Goal: Task Accomplishment & Management: Complete application form

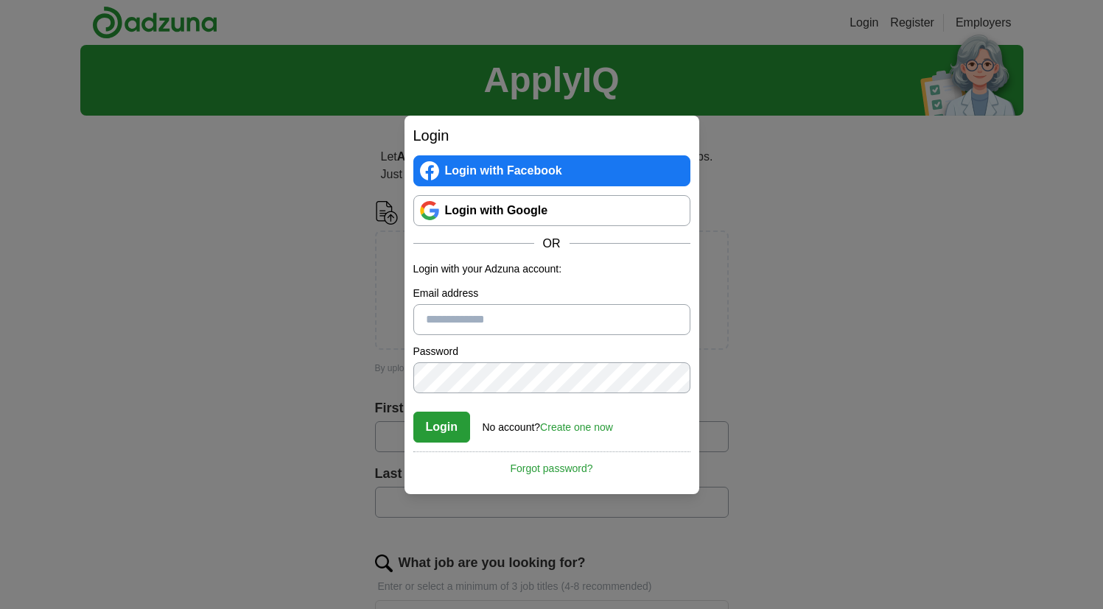
click at [502, 329] on input "Email address" at bounding box center [551, 319] width 277 height 31
type input "**********"
click at [432, 413] on button "Login" at bounding box center [441, 427] width 57 height 31
click at [560, 425] on link "Create one now" at bounding box center [576, 427] width 73 height 12
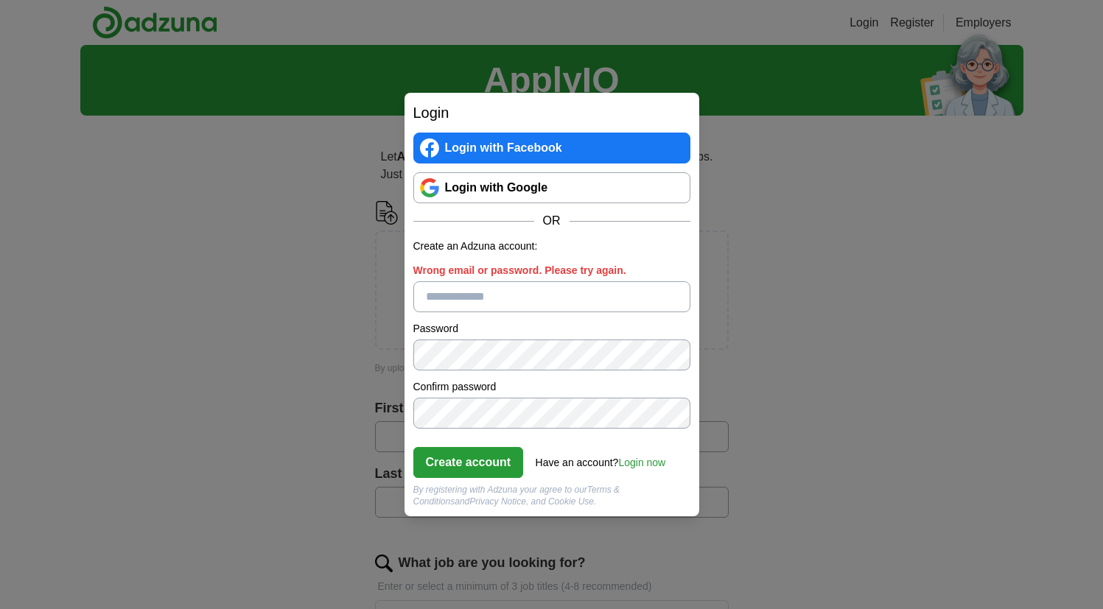
click at [550, 299] on input "Wrong email or password. Please try again." at bounding box center [551, 296] width 277 height 31
type input "**********"
click at [497, 467] on button "Create account" at bounding box center [468, 462] width 110 height 31
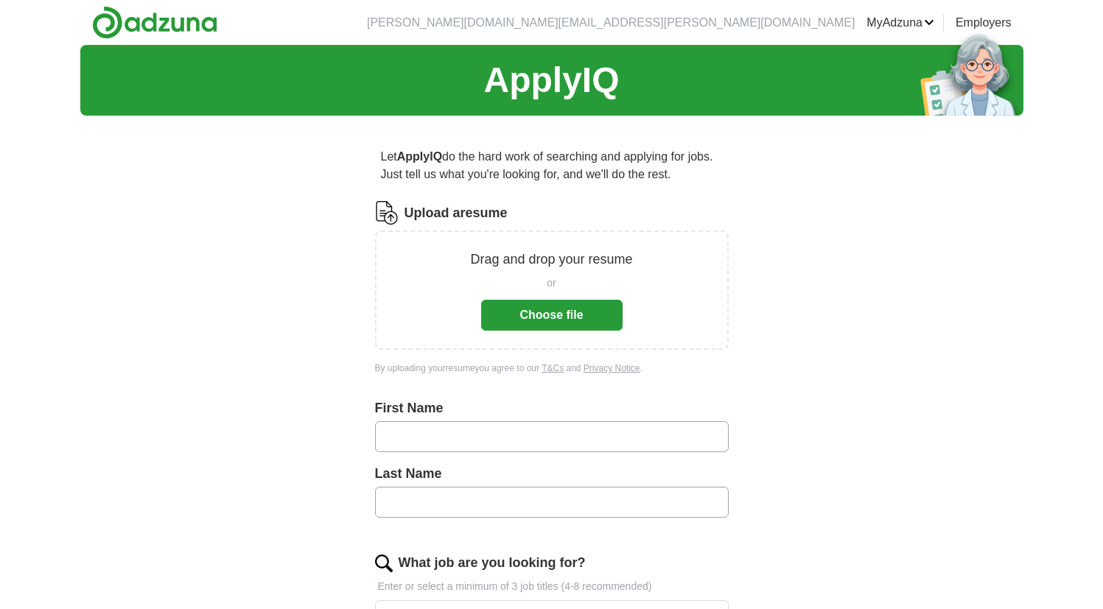
click at [604, 317] on button "Choose file" at bounding box center [551, 315] width 141 height 31
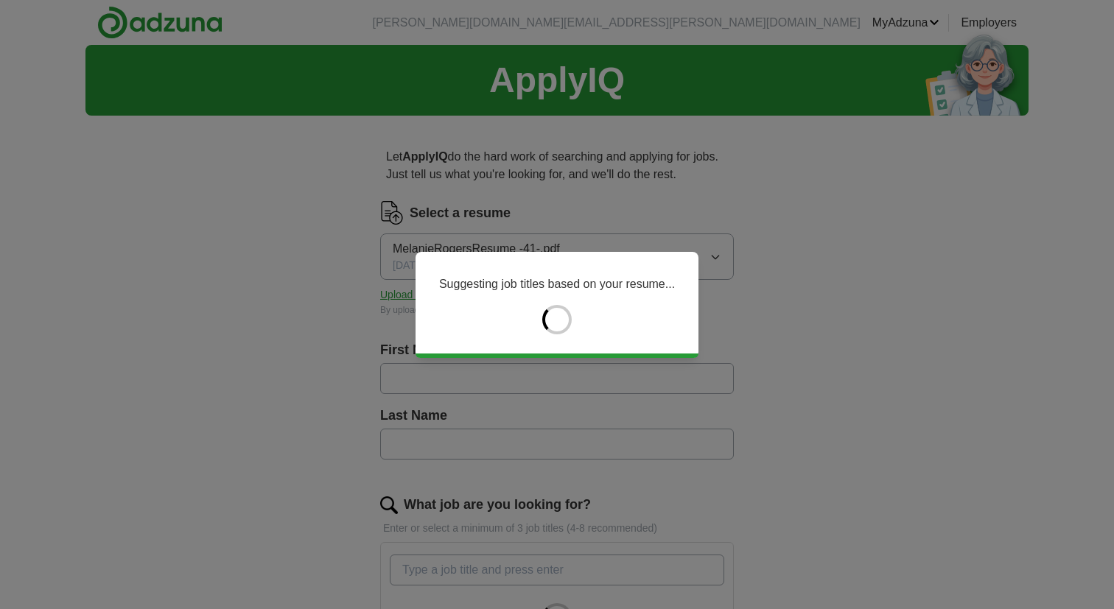
type input "*******"
type input "******"
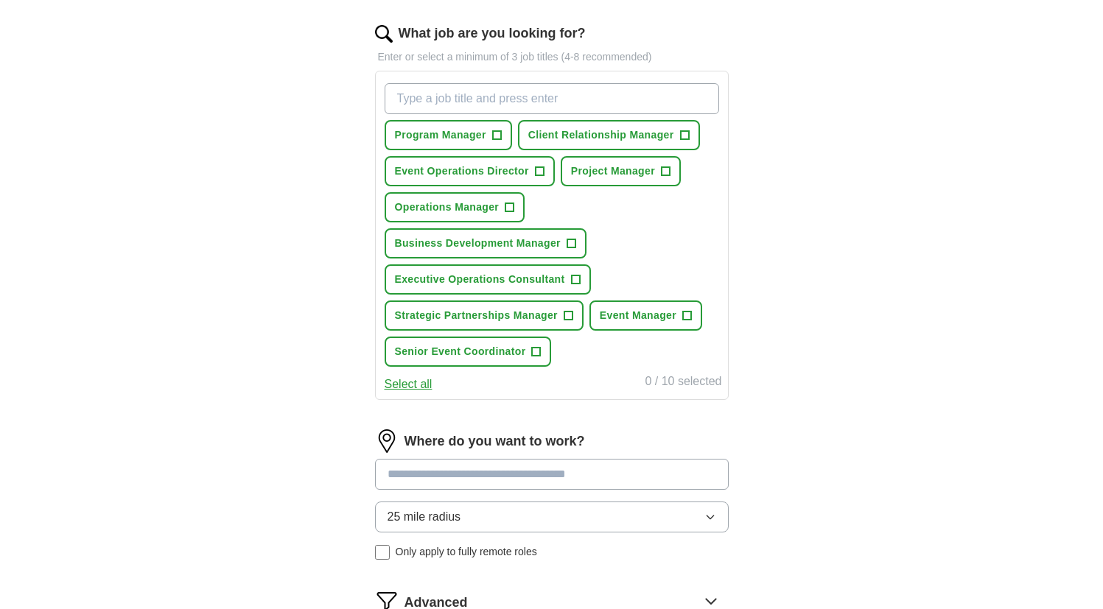
scroll to position [585, 0]
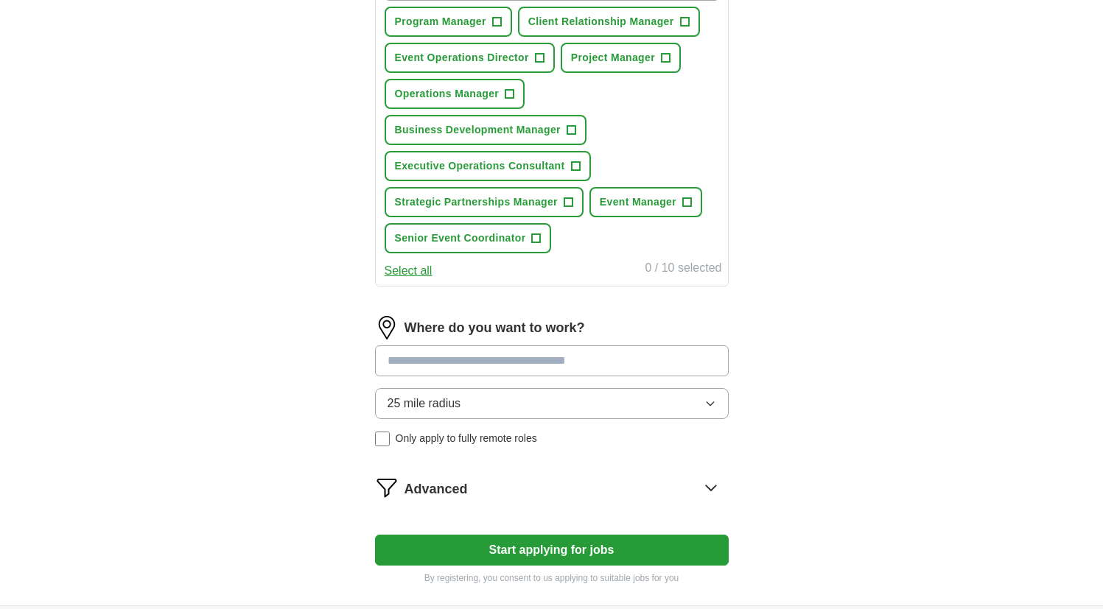
click at [671, 360] on input at bounding box center [552, 360] width 354 height 31
click at [506, 444] on div "25 mile radius Only apply to fully remote roles" at bounding box center [552, 417] width 354 height 58
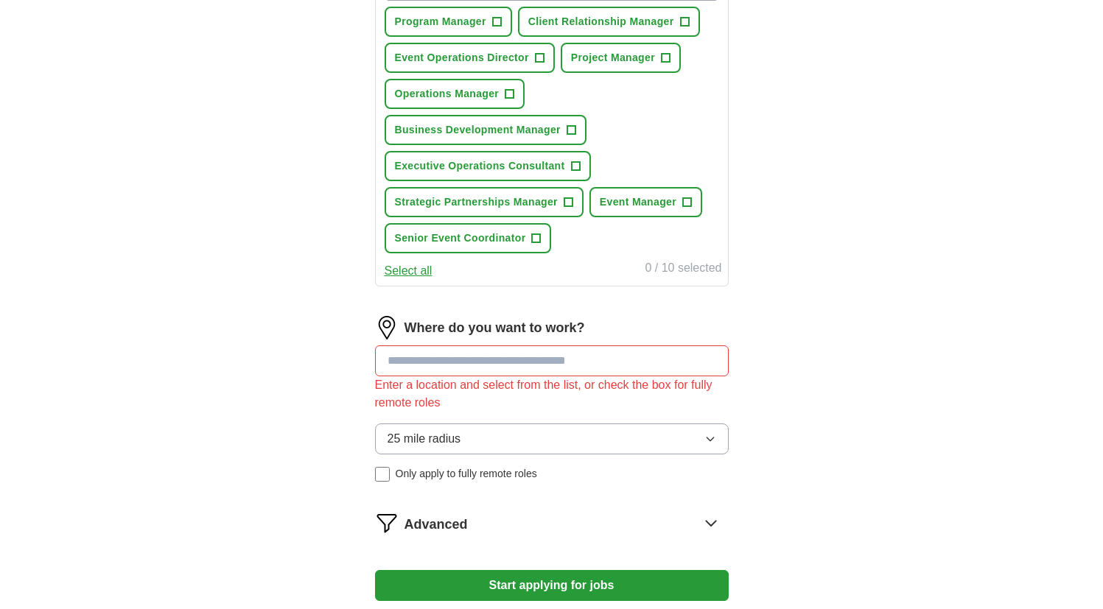
click at [498, 478] on span "Only apply to fully remote roles" at bounding box center [466, 473] width 141 height 15
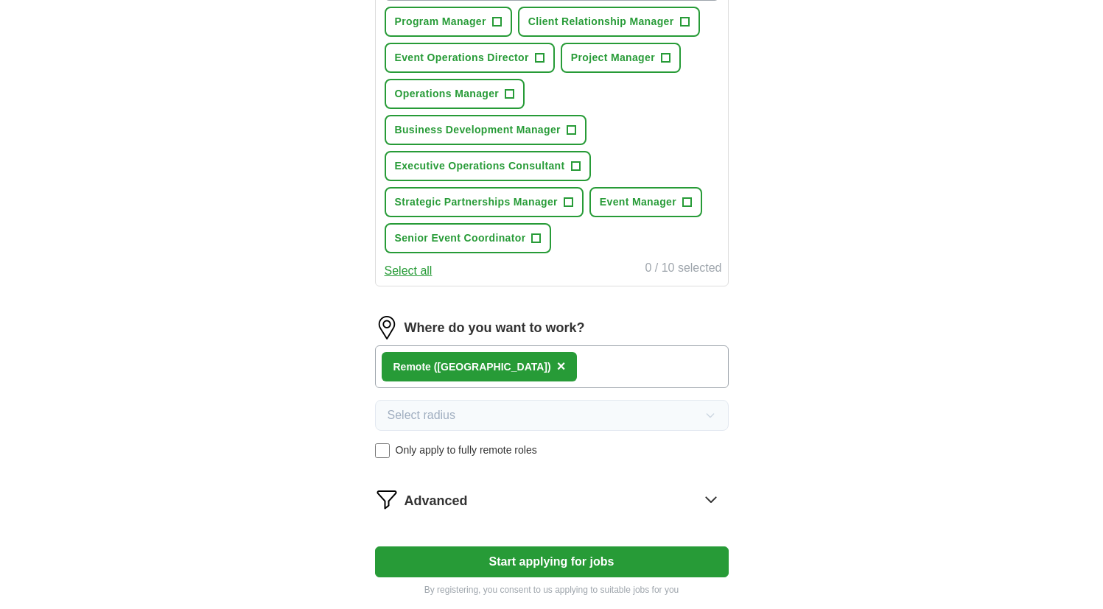
click at [636, 560] on button "Start applying for jobs" at bounding box center [552, 562] width 354 height 31
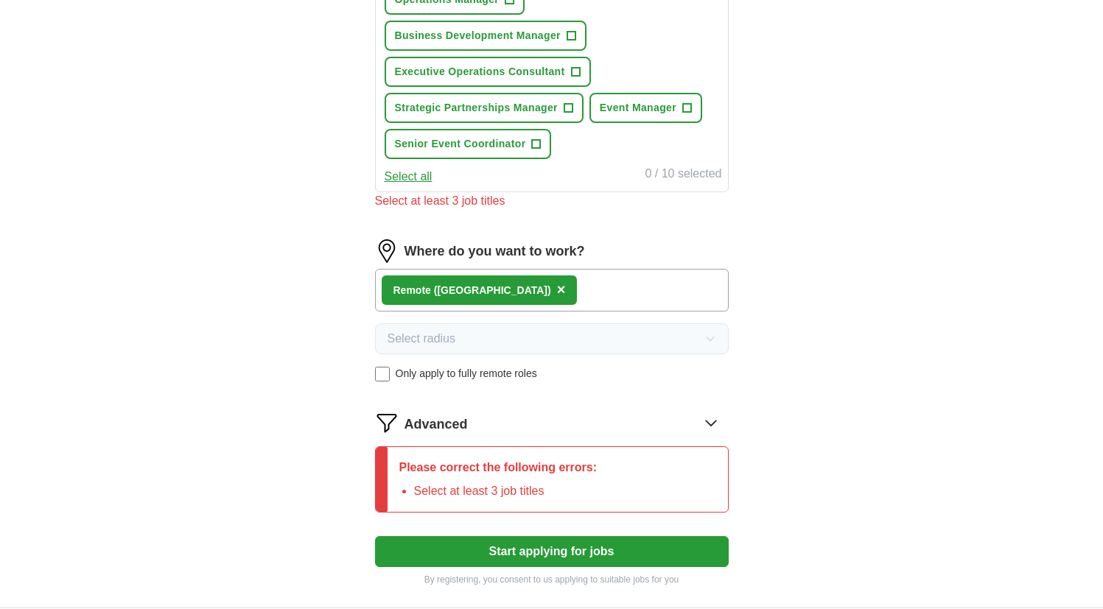
scroll to position [693, 0]
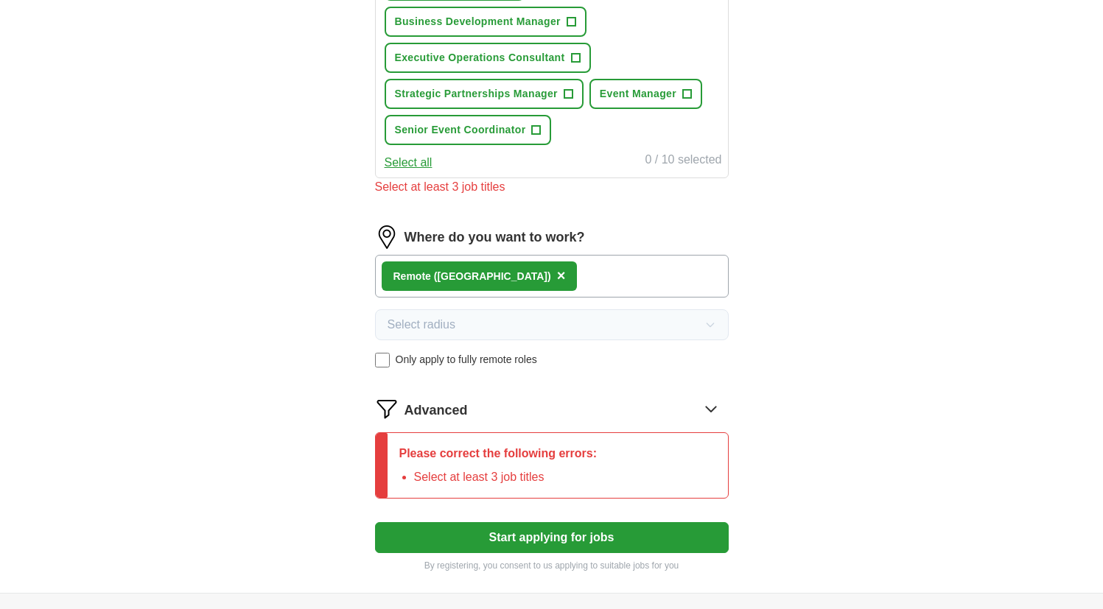
click at [703, 405] on icon at bounding box center [711, 409] width 24 height 24
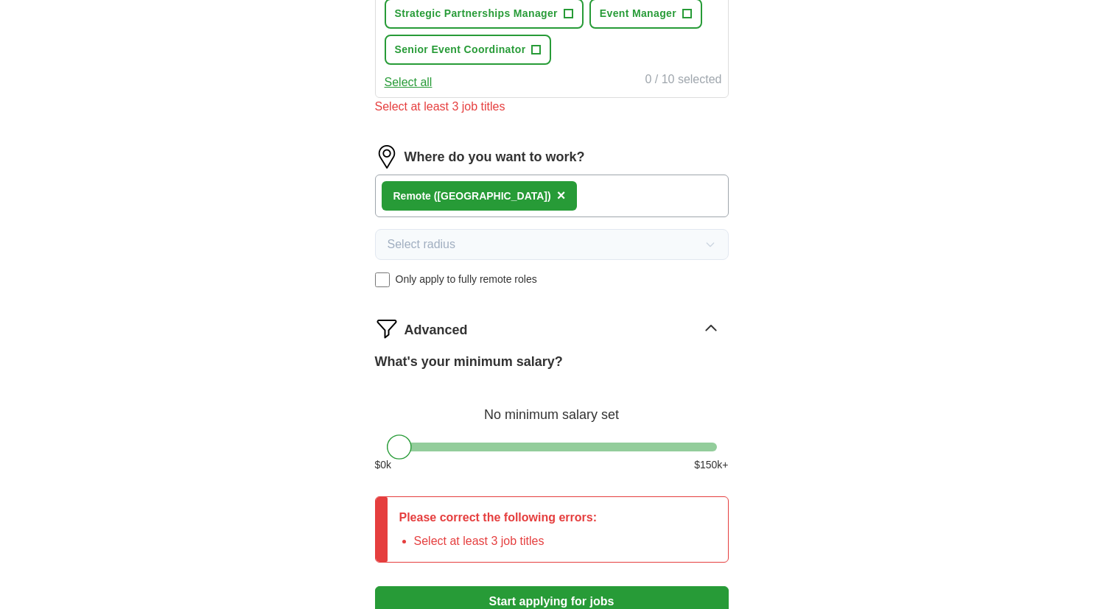
scroll to position [892, 0]
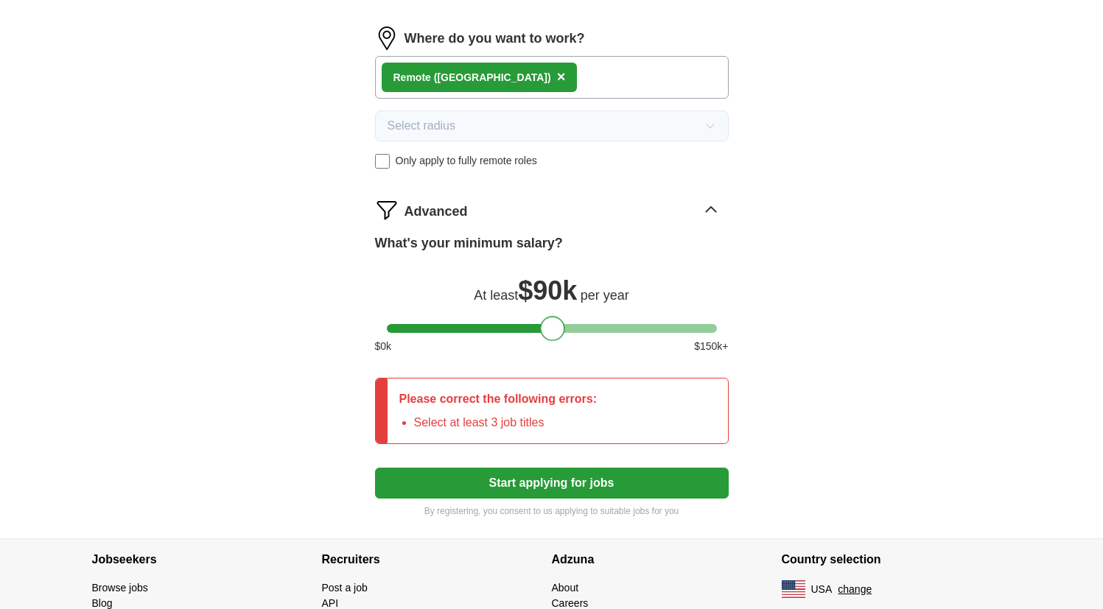
drag, startPoint x: 397, startPoint y: 334, endPoint x: 551, endPoint y: 343, distance: 154.2
click at [551, 343] on div "What's your minimum salary? At least $ 90k per year $ 0 k $ 150 k+" at bounding box center [552, 300] width 354 height 133
click at [583, 407] on p "Please correct the following errors:" at bounding box center [498, 399] width 198 height 18
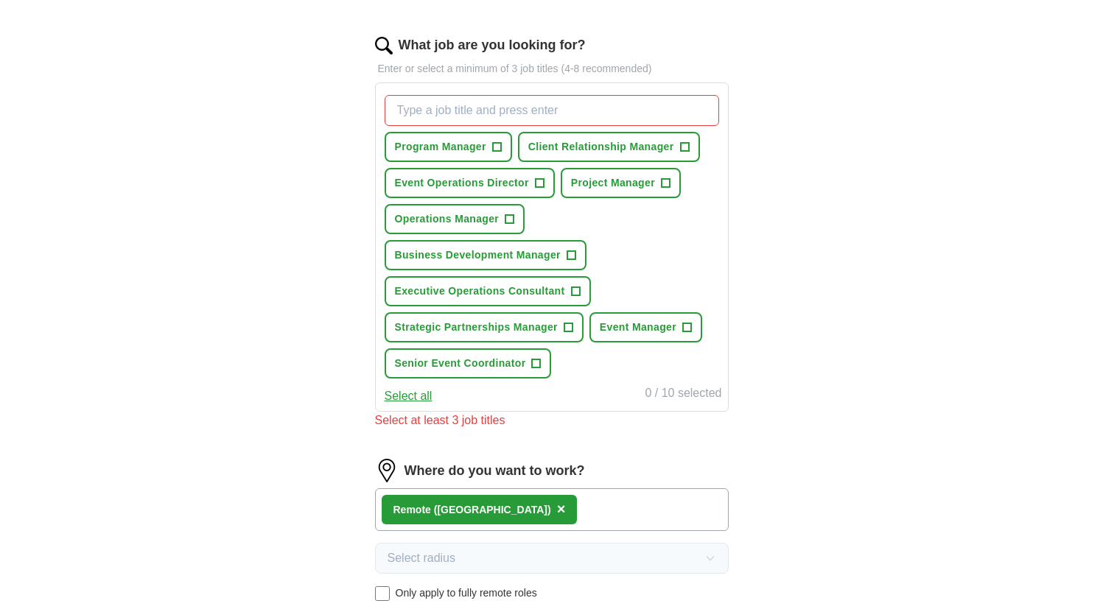
scroll to position [457, 0]
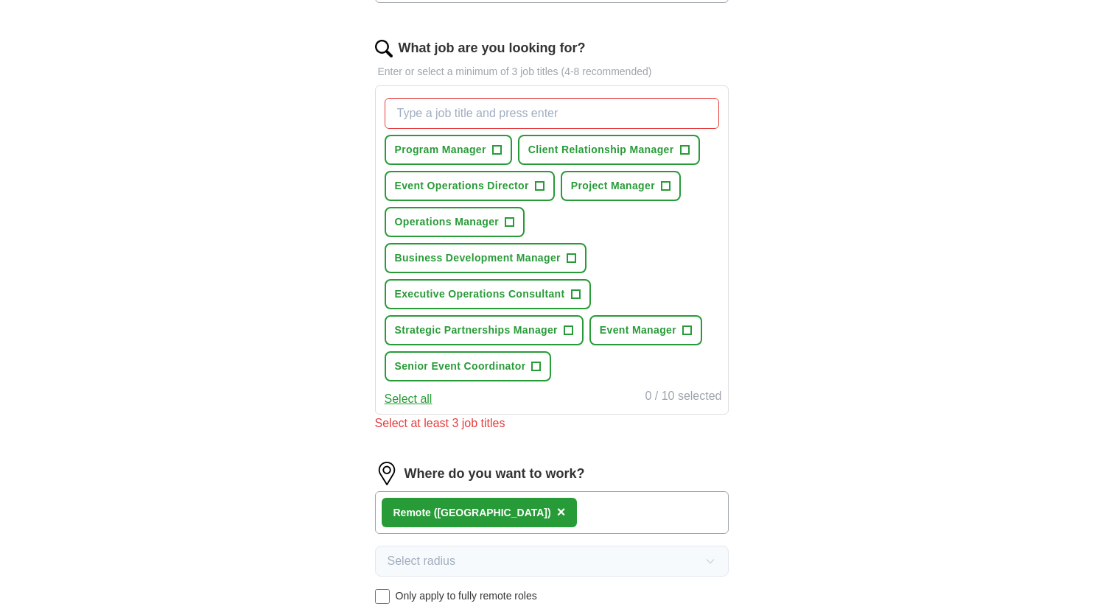
click at [416, 401] on button "Select all" at bounding box center [409, 399] width 48 height 18
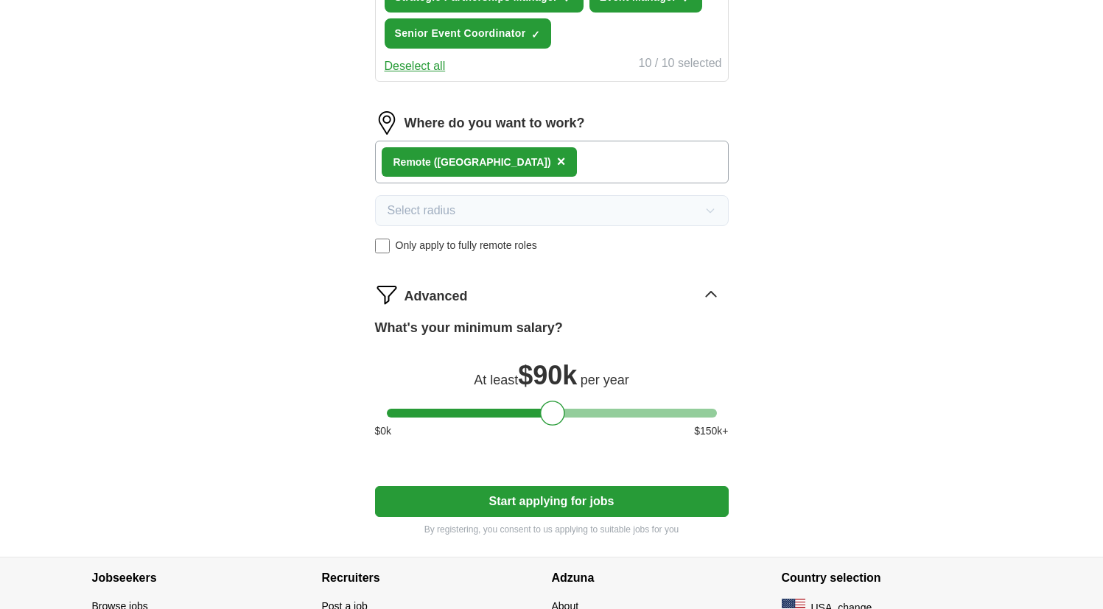
scroll to position [564, 0]
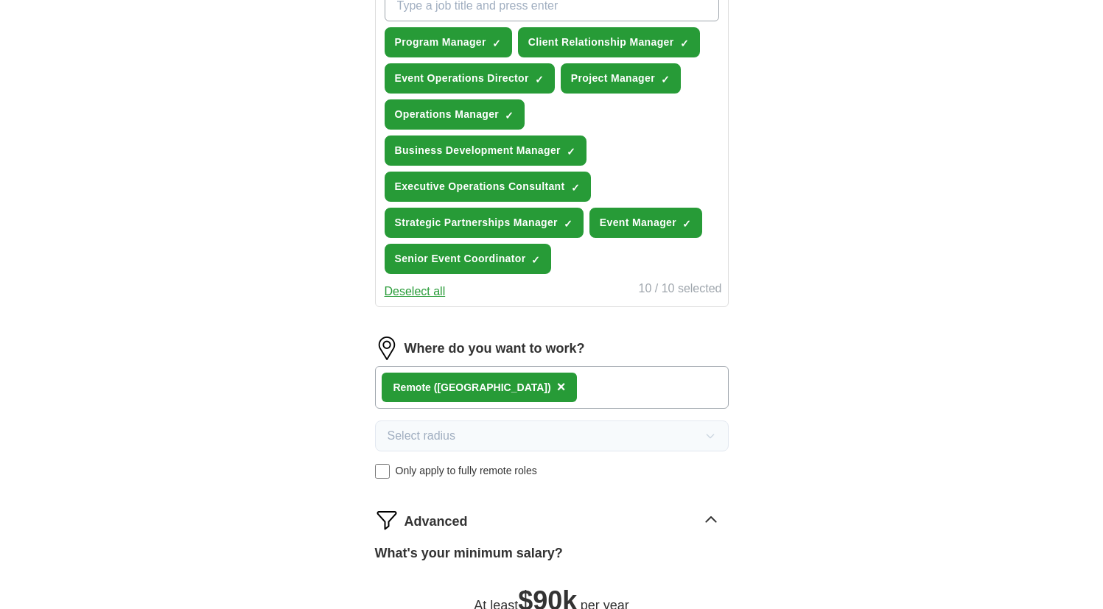
click at [480, 6] on input "What job are you looking for?" at bounding box center [552, 5] width 334 height 31
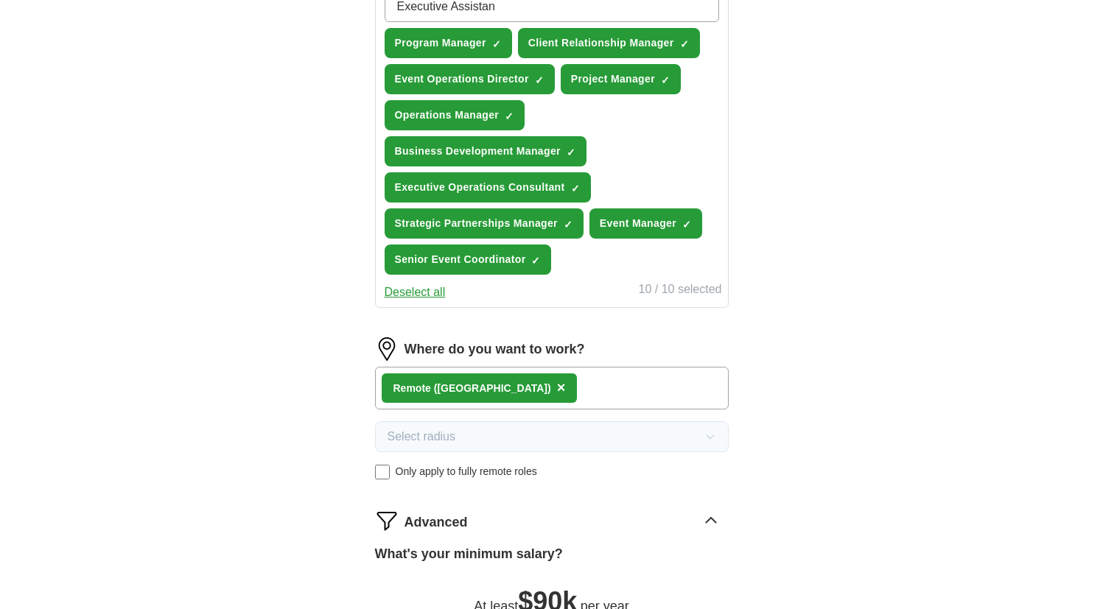
type input "Executive Assistant"
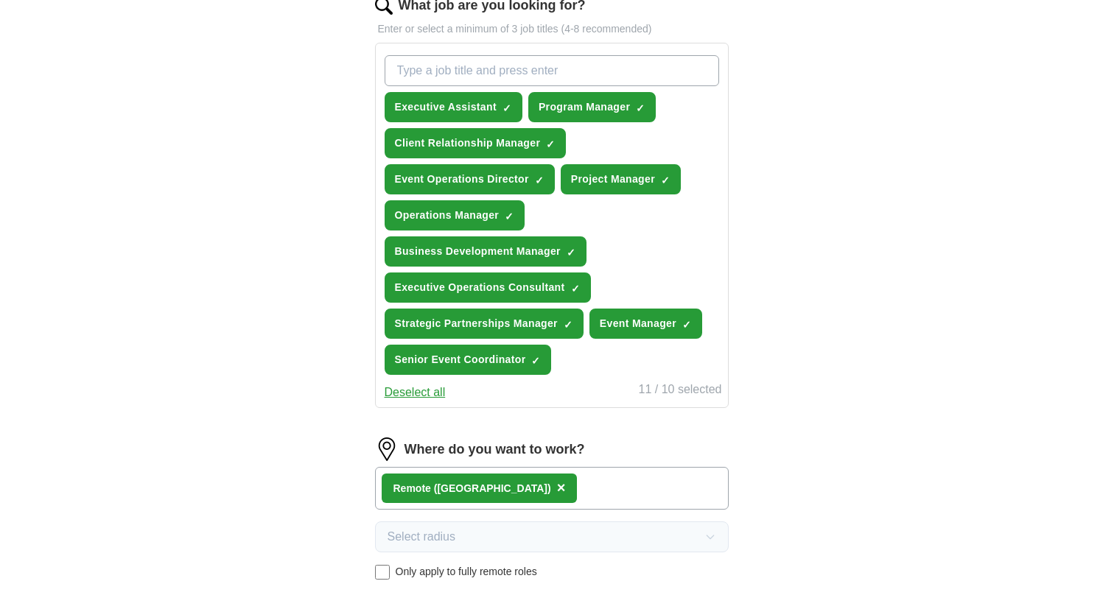
scroll to position [495, 0]
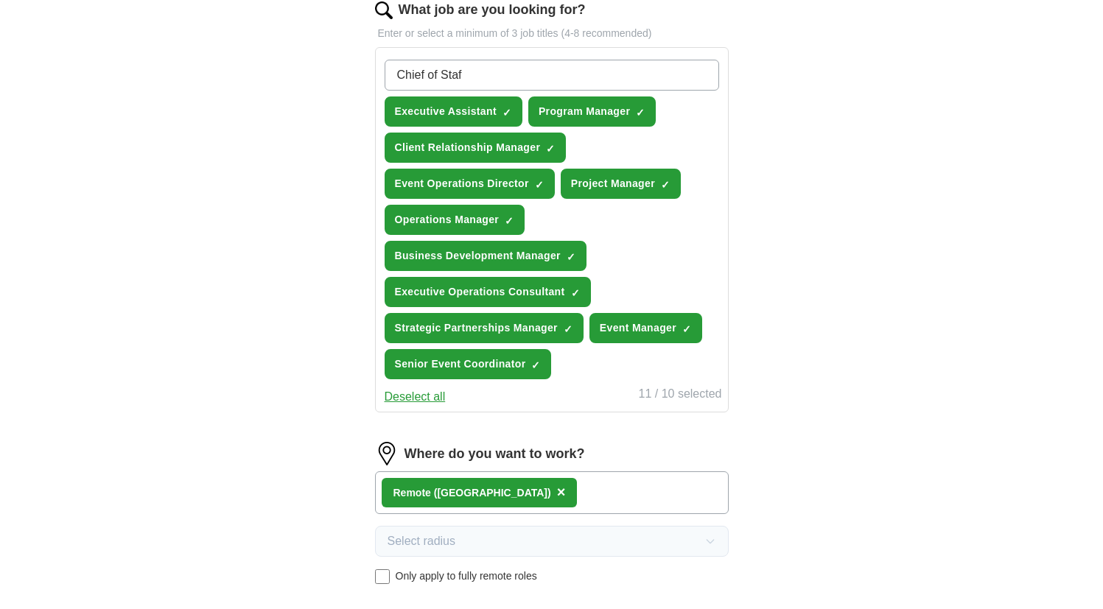
type input "Chief of Staff"
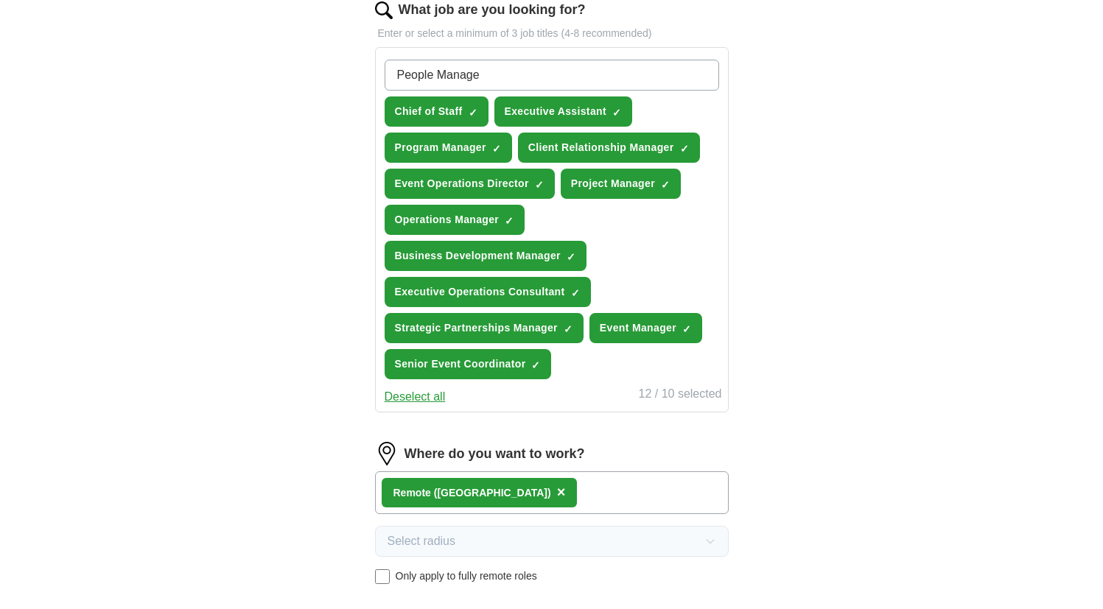
type input "People Manager"
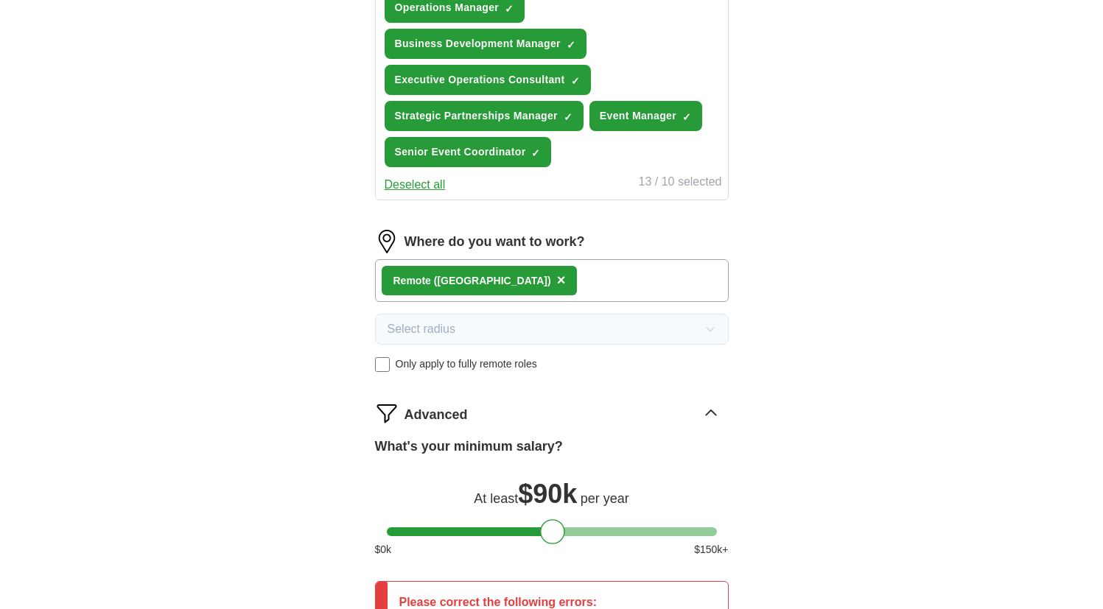
scroll to position [955, 0]
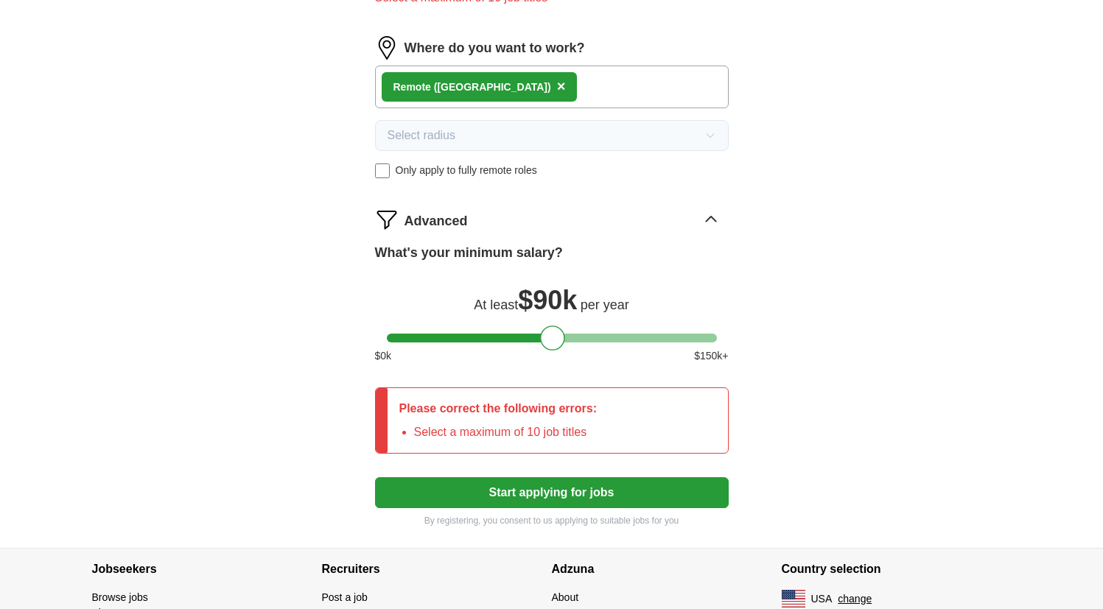
click at [586, 483] on button "Start applying for jobs" at bounding box center [552, 492] width 354 height 31
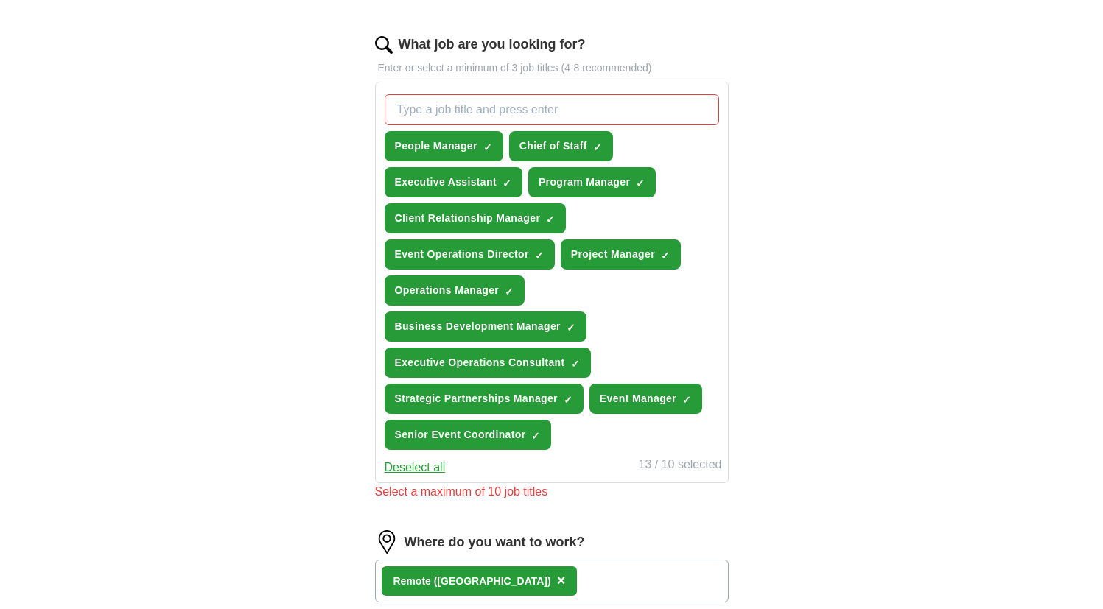
scroll to position [445, 0]
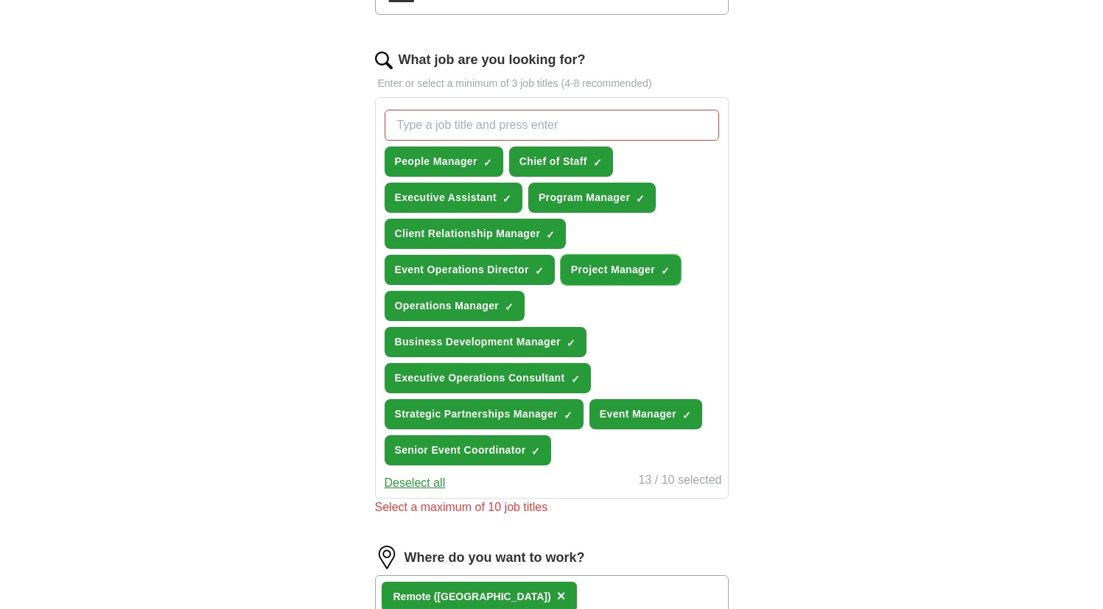
click at [624, 276] on span "Project Manager" at bounding box center [613, 269] width 84 height 15
click at [537, 351] on button "Business Development Manager ✓ ×" at bounding box center [486, 342] width 202 height 30
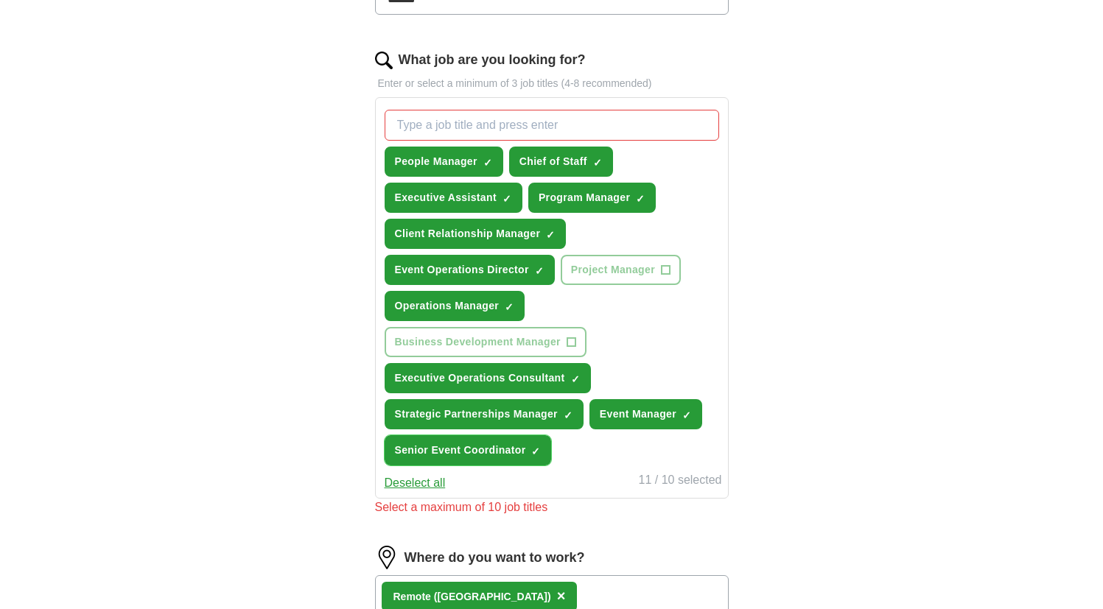
click at [0, 0] on span "×" at bounding box center [0, 0] width 0 height 0
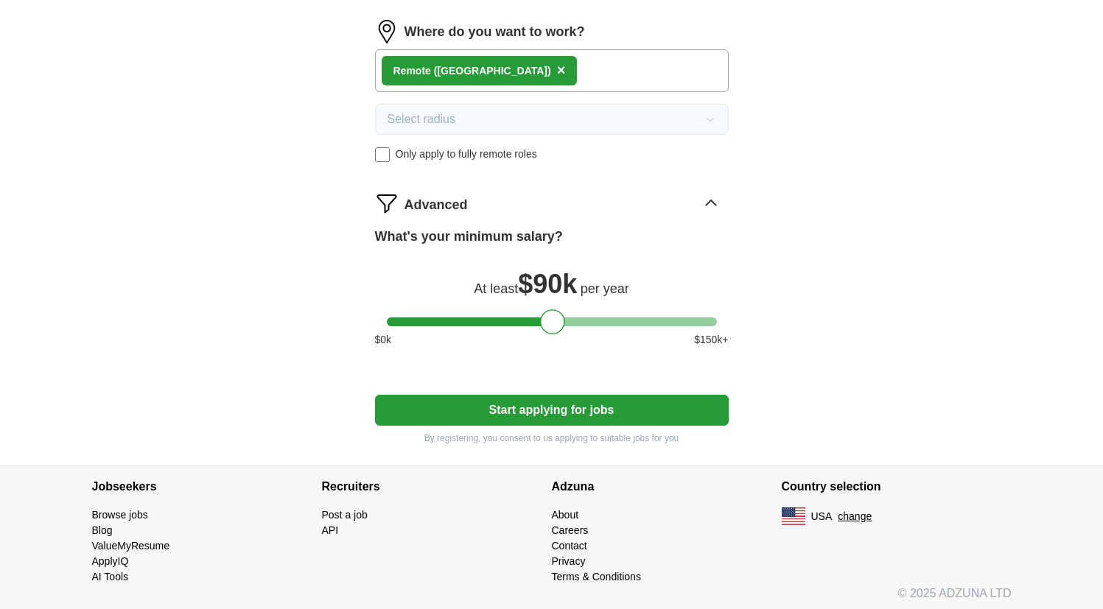
scroll to position [958, 0]
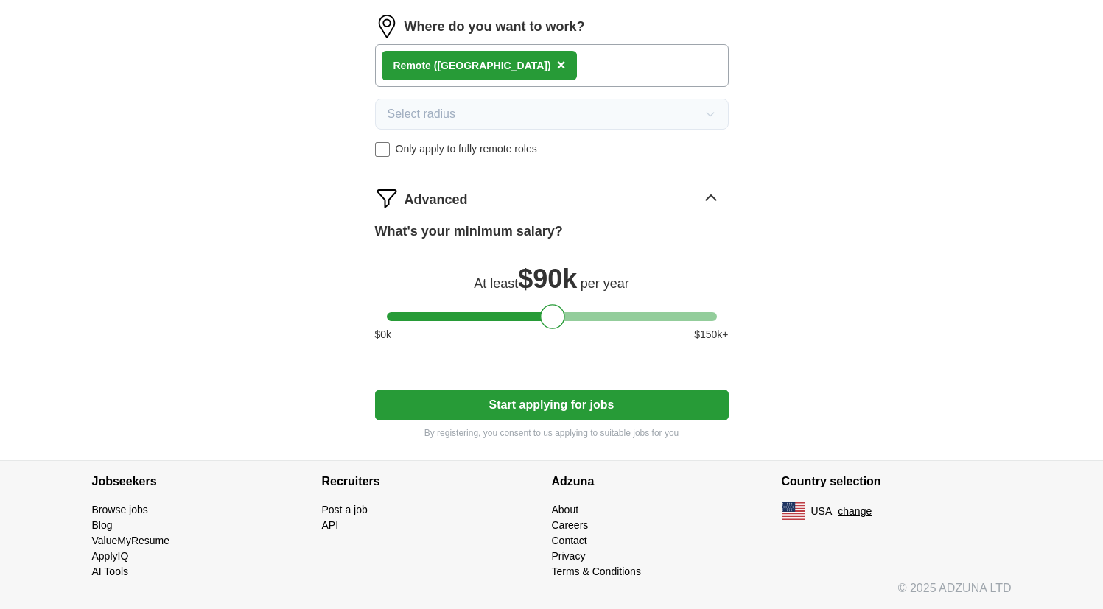
click at [588, 404] on button "Start applying for jobs" at bounding box center [552, 405] width 354 height 31
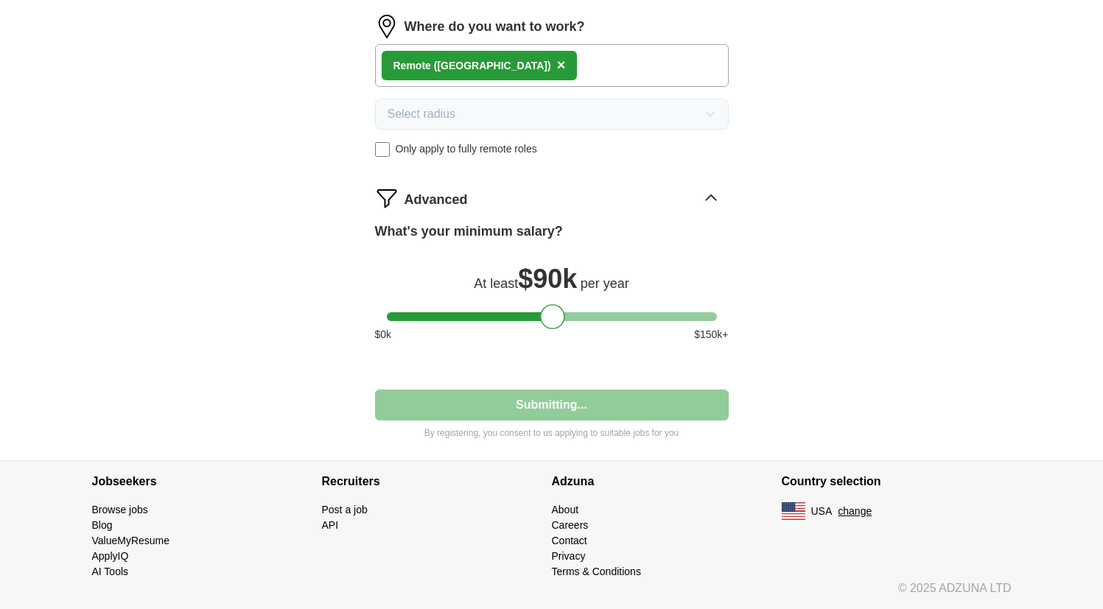
select select "**"
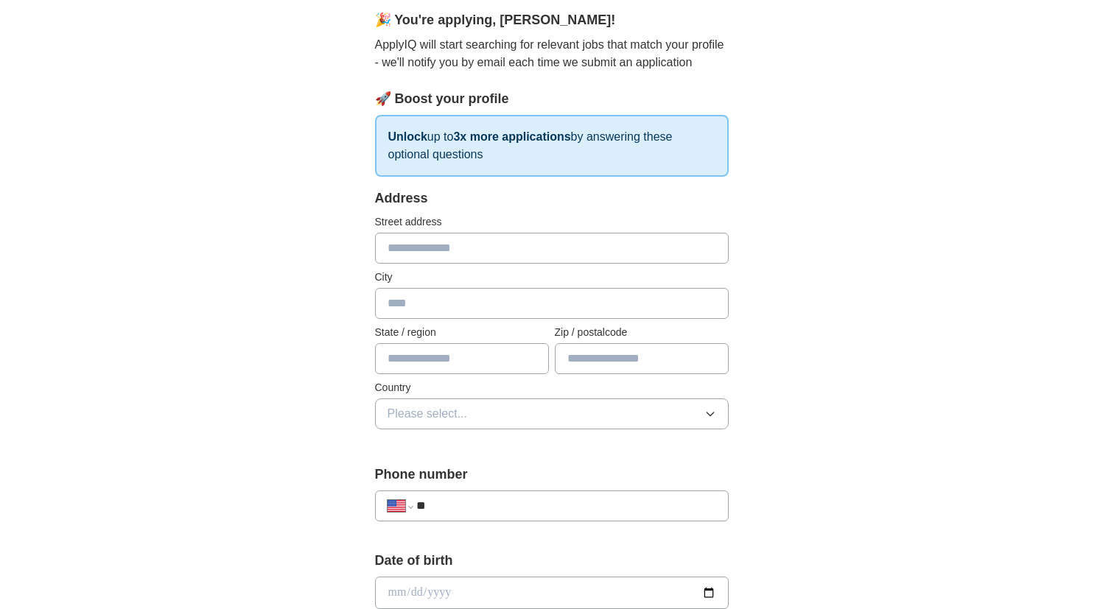
scroll to position [221, 0]
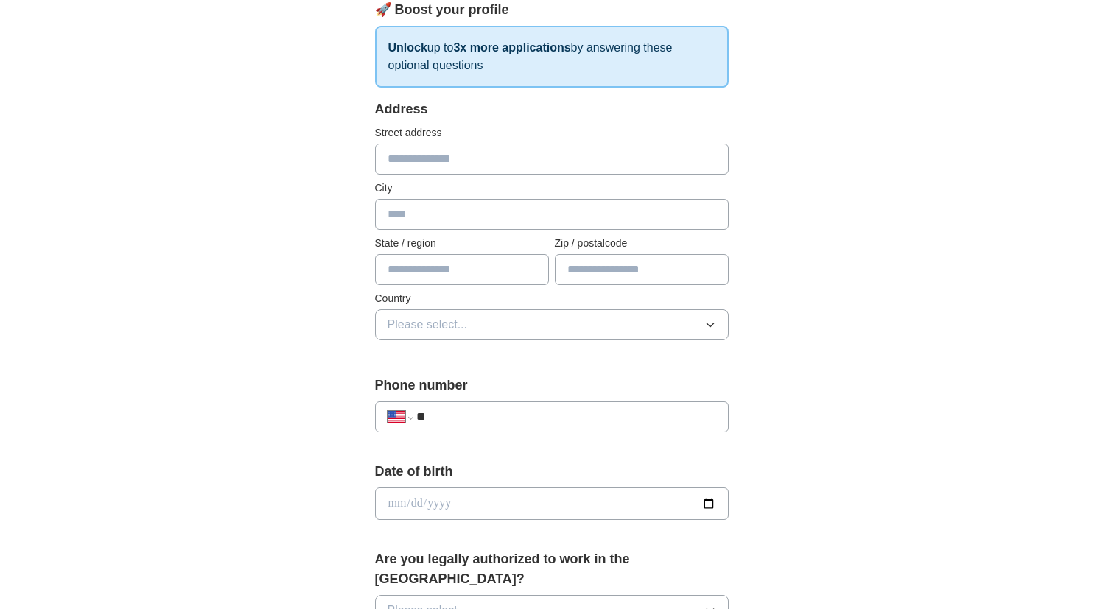
click at [516, 155] on input "text" at bounding box center [552, 159] width 354 height 31
type input "**********"
type input "**"
type input "*****"
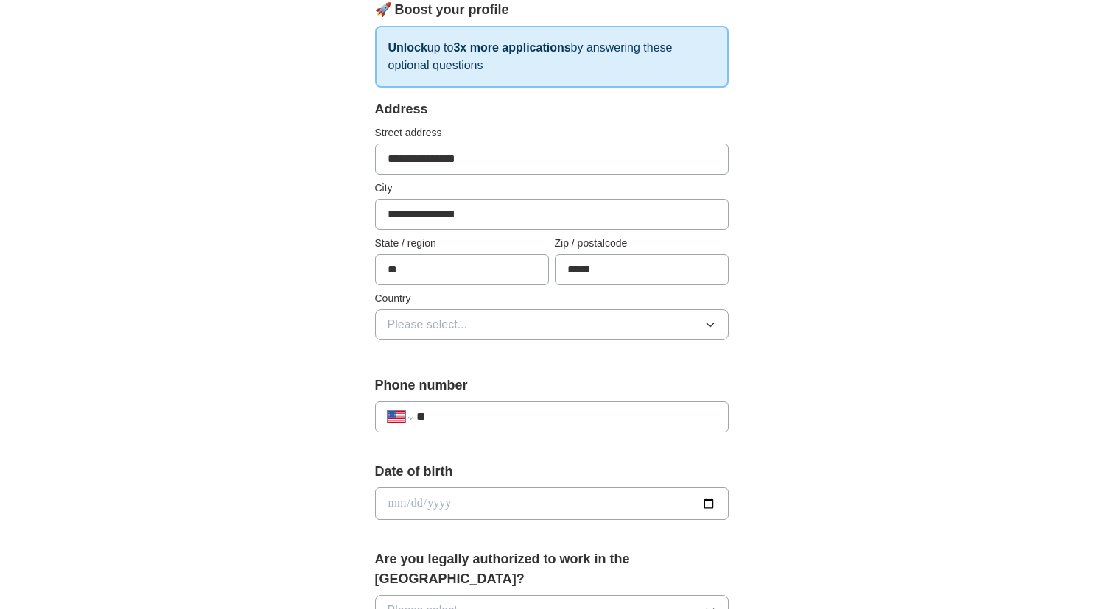
click at [540, 320] on button "Please select..." at bounding box center [552, 324] width 354 height 31
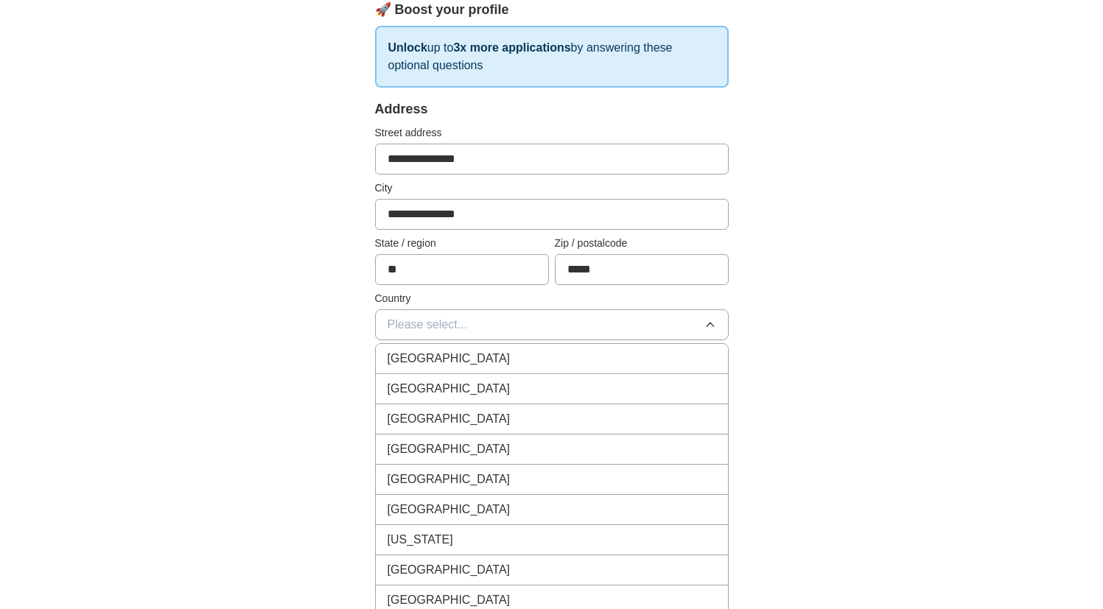
click at [525, 380] on div "[GEOGRAPHIC_DATA]" at bounding box center [551, 389] width 329 height 18
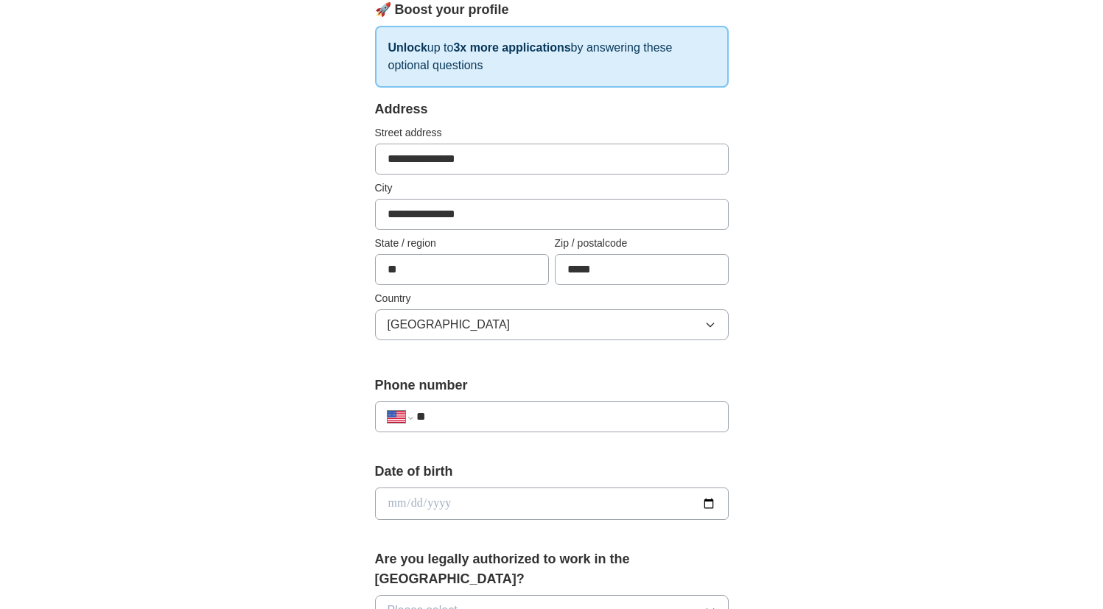
click at [850, 364] on div "**********" at bounding box center [551, 494] width 943 height 1341
click at [552, 408] on input "**" at bounding box center [565, 417] width 299 height 18
click at [551, 413] on input "**" at bounding box center [565, 417] width 299 height 18
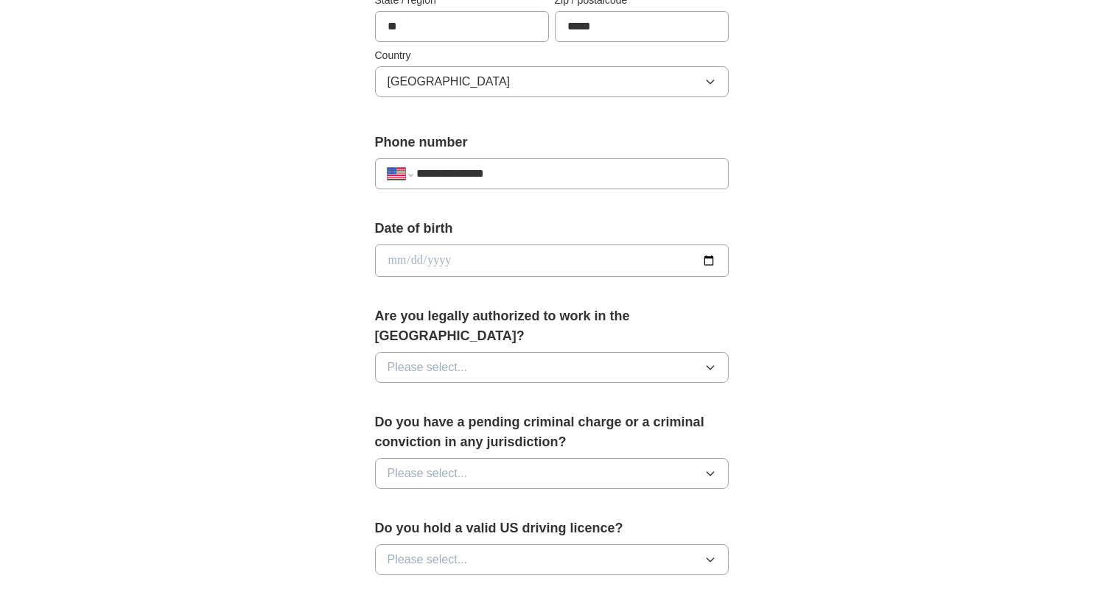
scroll to position [644, 0]
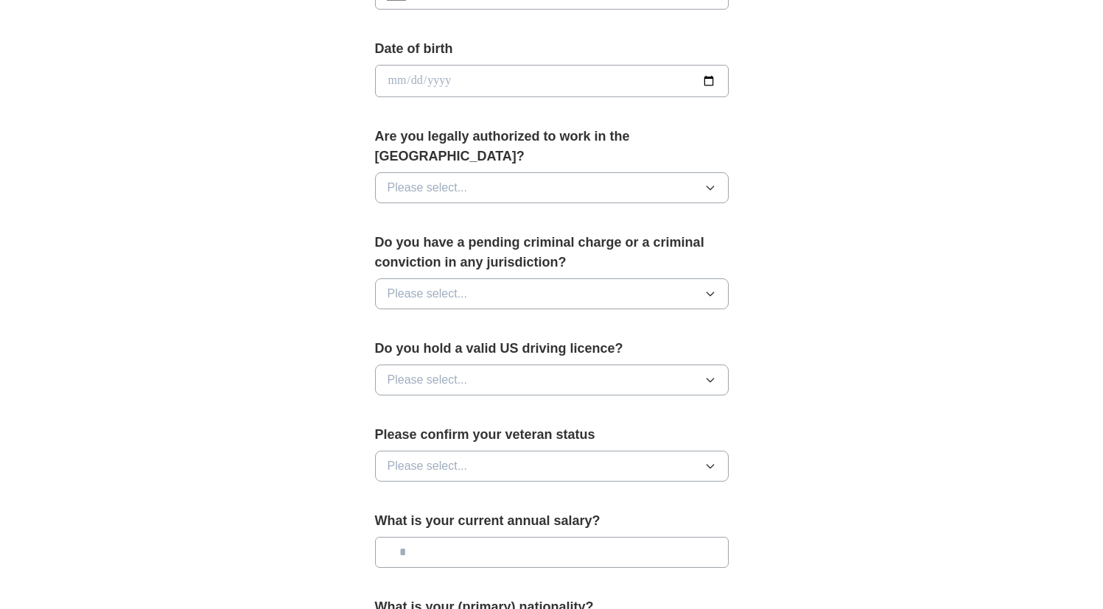
type input "**********"
click at [658, 178] on button "Please select..." at bounding box center [552, 187] width 354 height 31
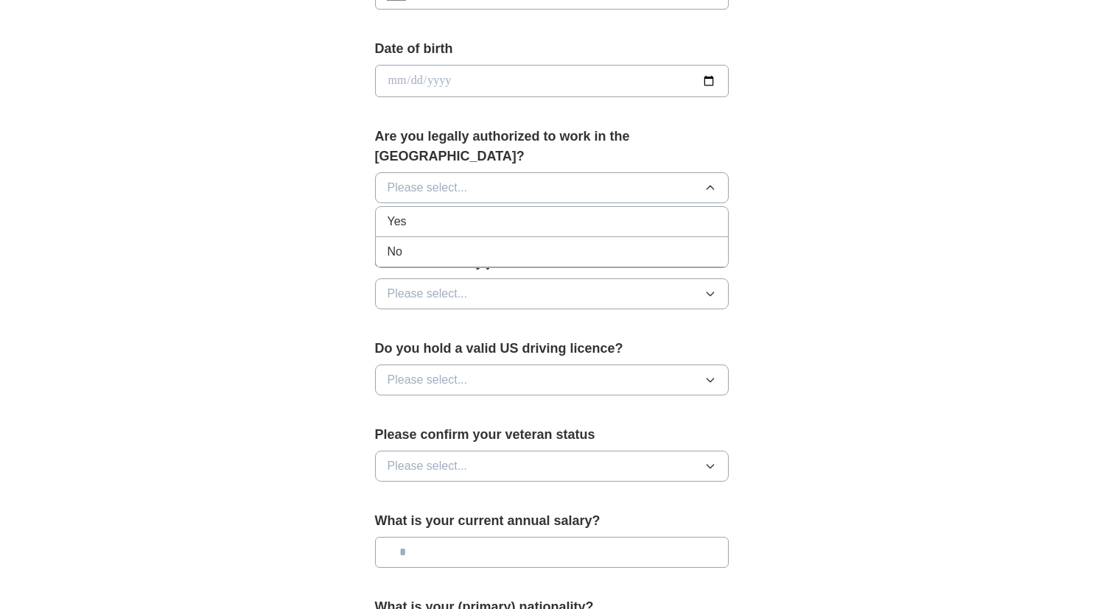
click at [646, 213] on div "Yes" at bounding box center [551, 222] width 329 height 18
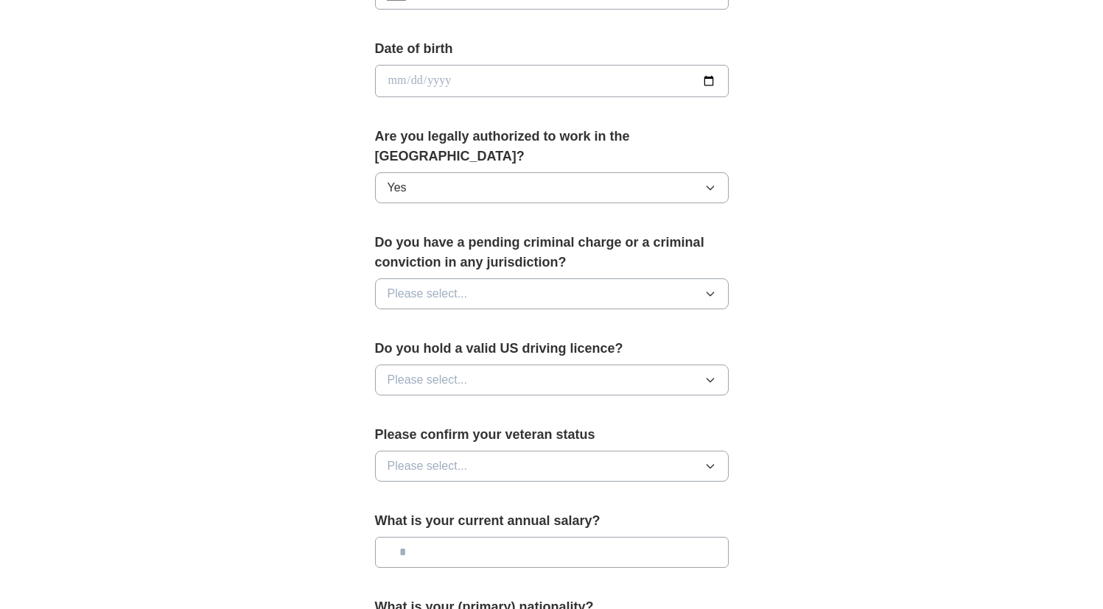
click at [666, 278] on button "Please select..." at bounding box center [552, 293] width 354 height 31
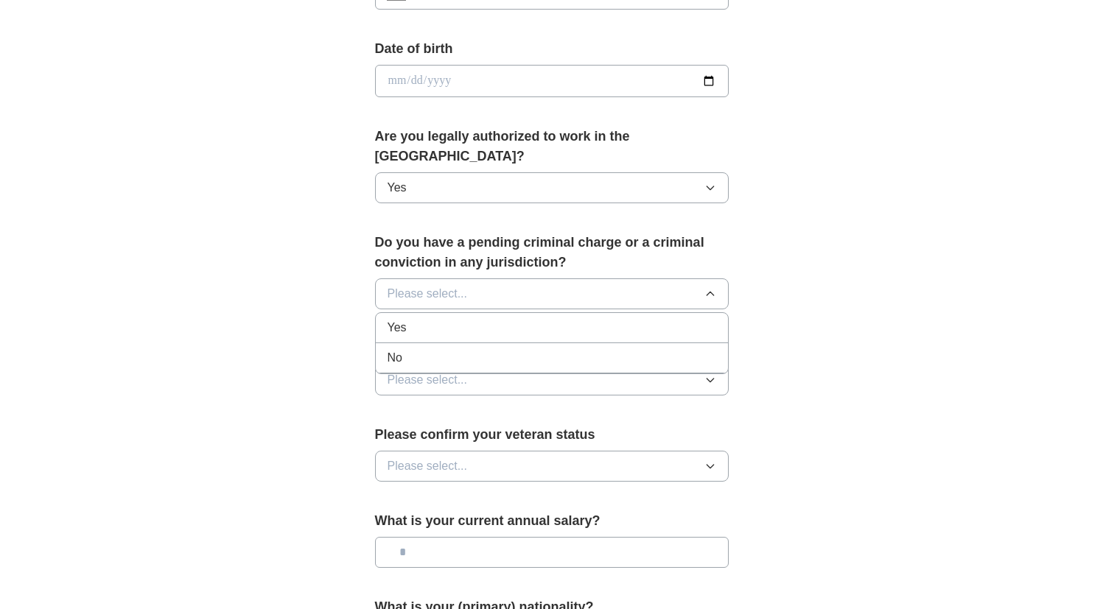
click at [628, 343] on li "No" at bounding box center [552, 358] width 352 height 30
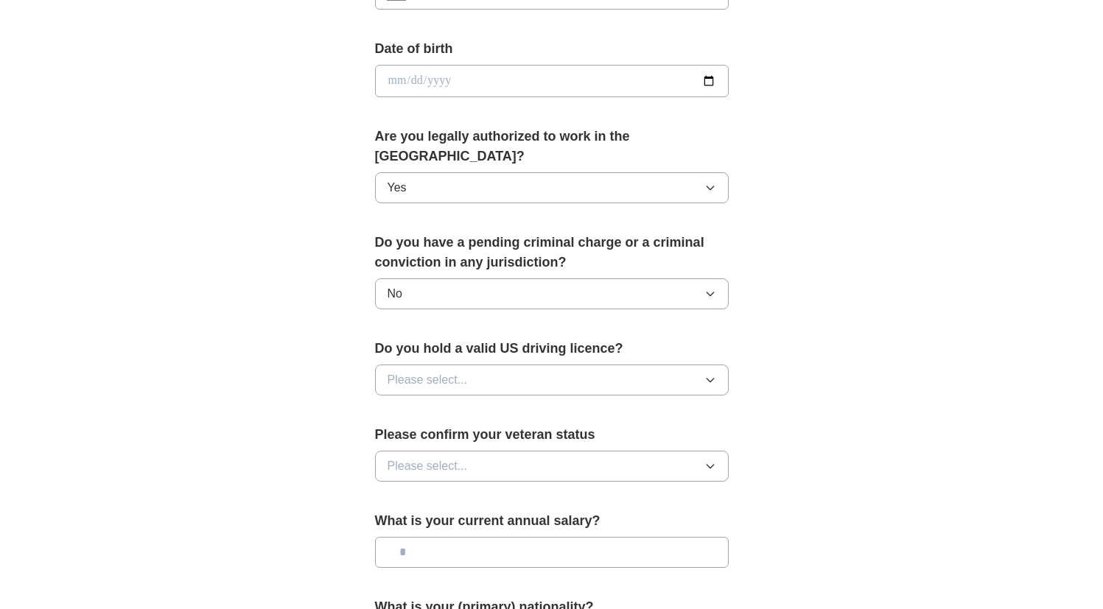
click at [625, 365] on button "Please select..." at bounding box center [552, 380] width 354 height 31
click at [592, 405] on div "Yes" at bounding box center [551, 414] width 329 height 18
click at [600, 455] on button "Please select..." at bounding box center [552, 466] width 354 height 31
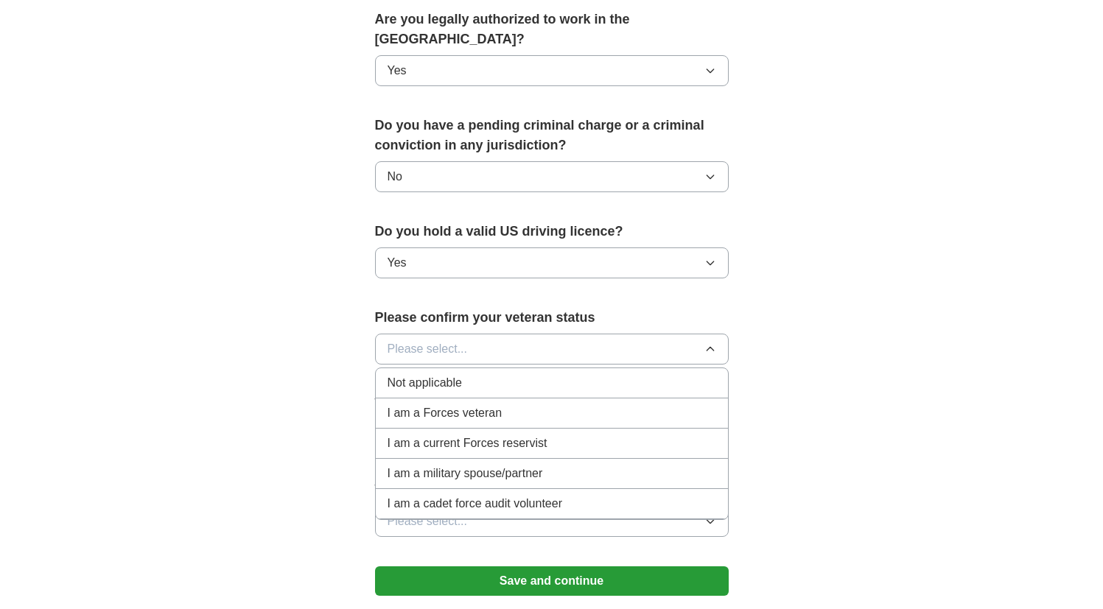
scroll to position [762, 0]
click at [555, 373] on div "Not applicable" at bounding box center [551, 382] width 329 height 18
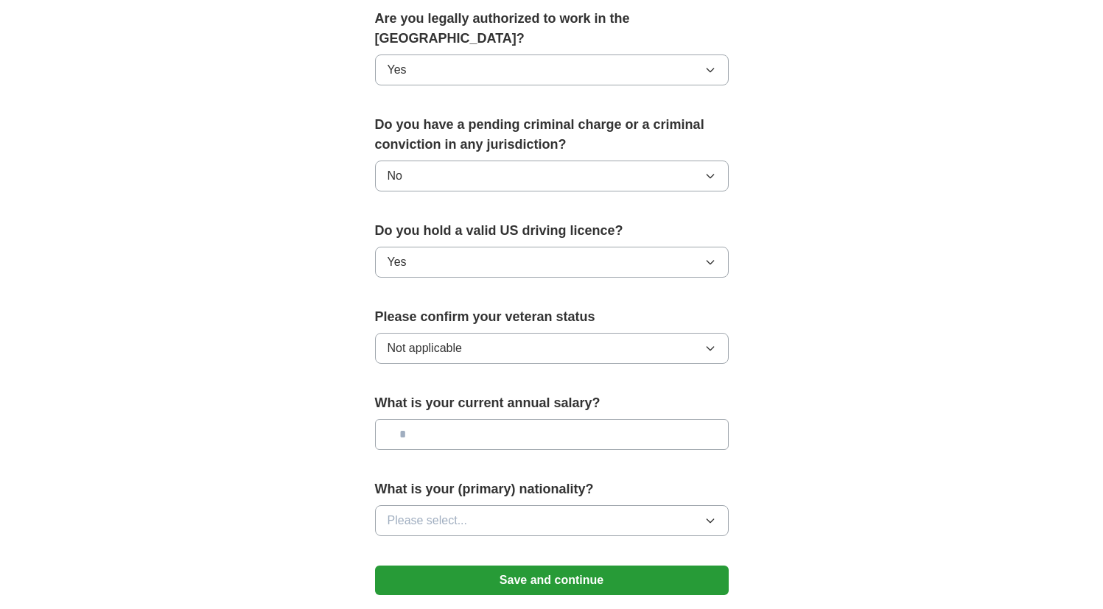
click at [610, 507] on button "Please select..." at bounding box center [552, 520] width 354 height 31
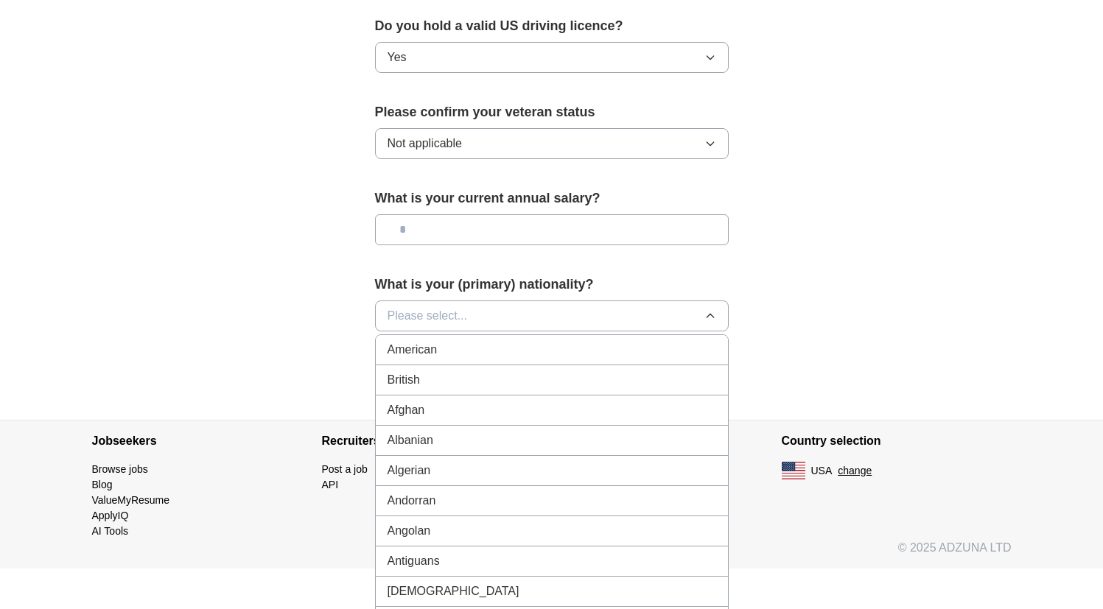
scroll to position [906, 0]
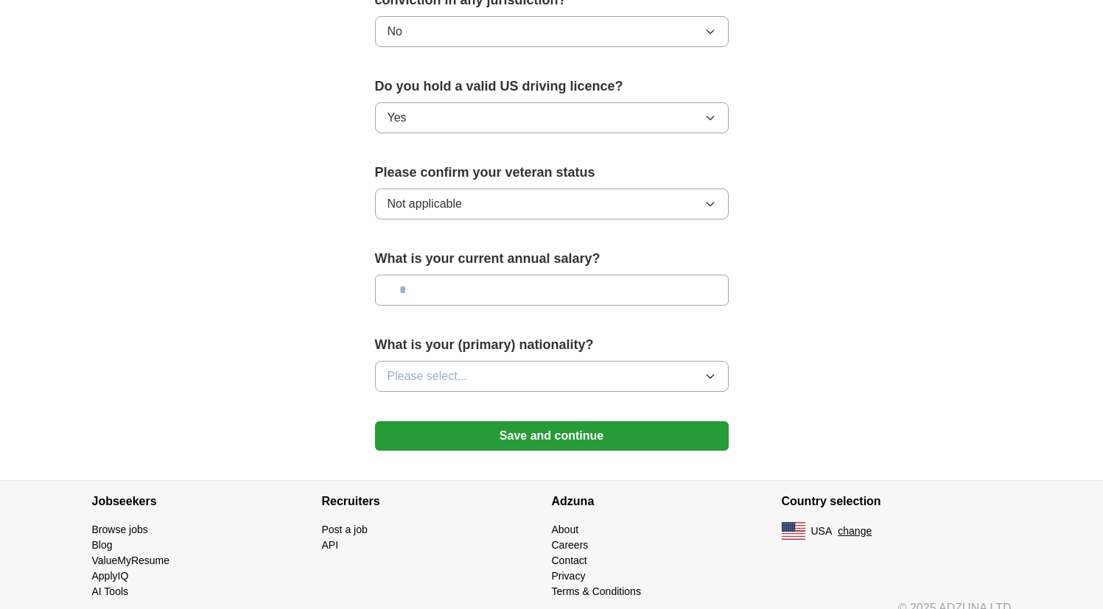
click at [650, 422] on button "Save and continue" at bounding box center [552, 435] width 354 height 29
